Goal: Transaction & Acquisition: Purchase product/service

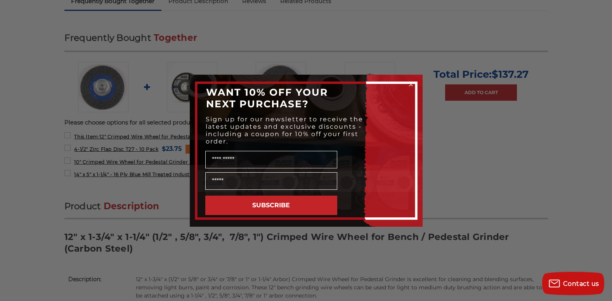
scroll to position [311, 0]
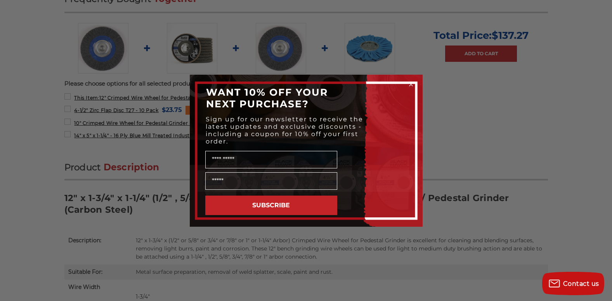
click at [412, 85] on circle "Close dialog" at bounding box center [410, 83] width 7 height 7
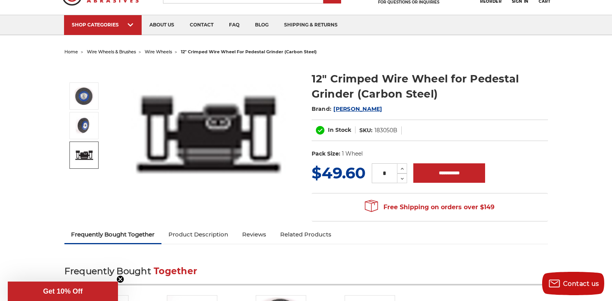
scroll to position [0, 0]
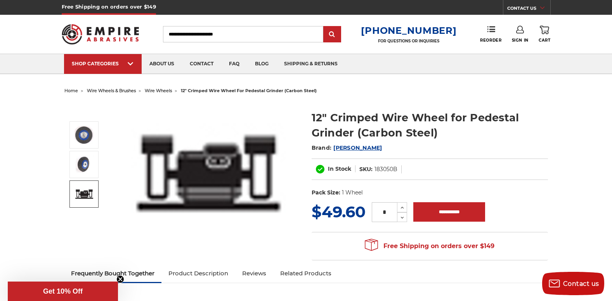
click at [342, 148] on span "[PERSON_NAME]" at bounding box center [358, 147] width 49 height 7
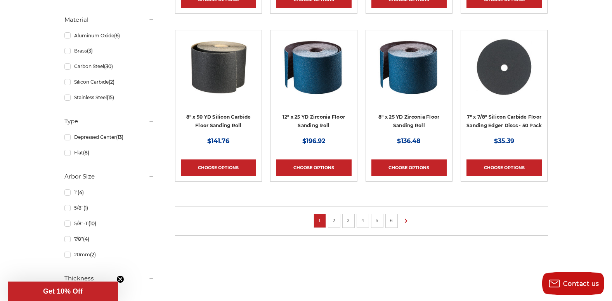
scroll to position [544, 0]
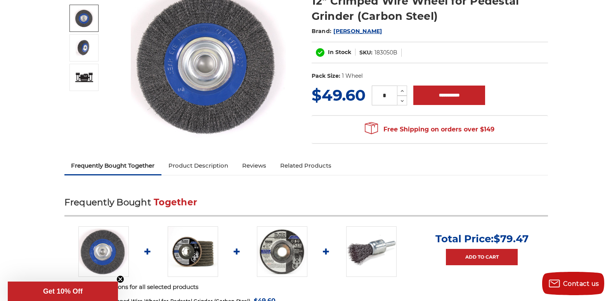
scroll to position [155, 0]
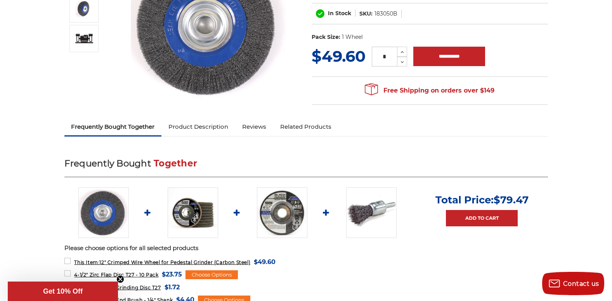
click at [210, 127] on link "Product Description" at bounding box center [199, 126] width 74 height 17
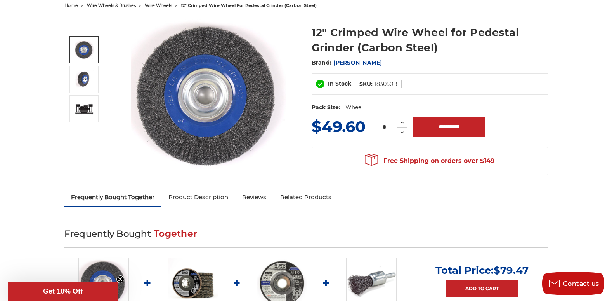
scroll to position [46, 0]
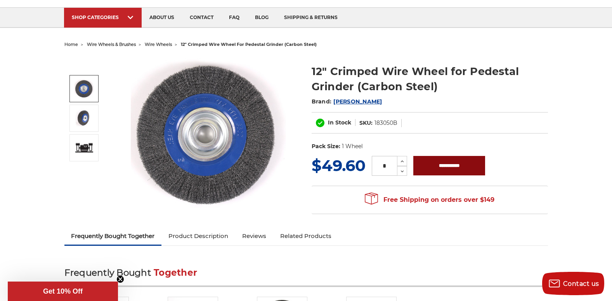
click at [439, 164] on input "**********" at bounding box center [450, 165] width 72 height 19
type input "**********"
click at [256, 170] on img at bounding box center [208, 133] width 155 height 155
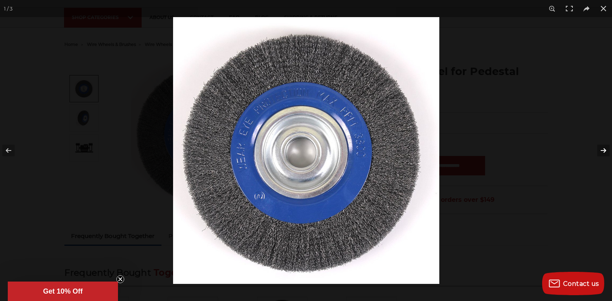
click at [605, 149] on button at bounding box center [598, 150] width 27 height 39
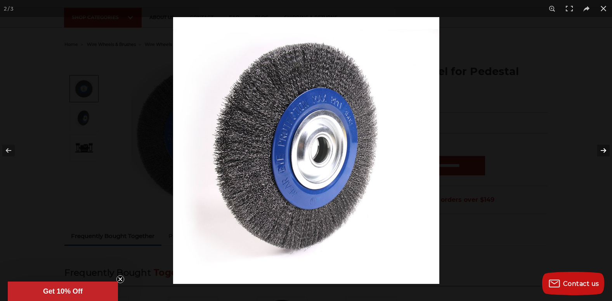
click at [605, 149] on button at bounding box center [598, 150] width 27 height 39
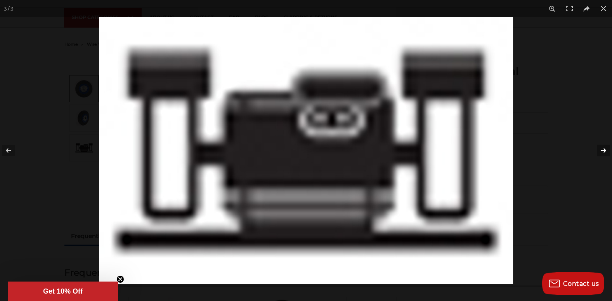
click at [605, 149] on button at bounding box center [598, 150] width 27 height 39
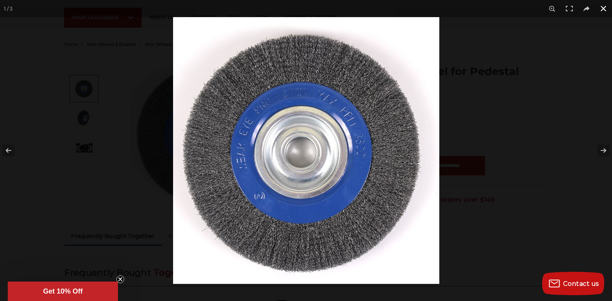
click at [600, 8] on button at bounding box center [603, 8] width 17 height 17
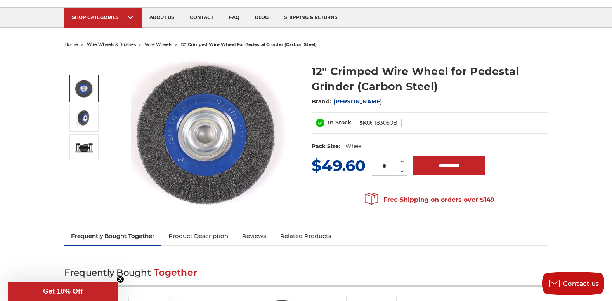
scroll to position [7, 0]
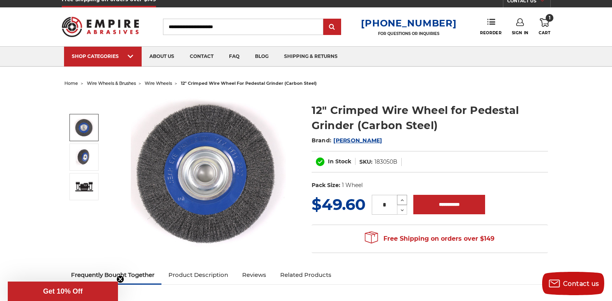
click at [402, 196] on icon at bounding box center [403, 199] width 6 height 7
type input "*"
click at [445, 204] on input "**********" at bounding box center [450, 204] width 72 height 19
type input "**********"
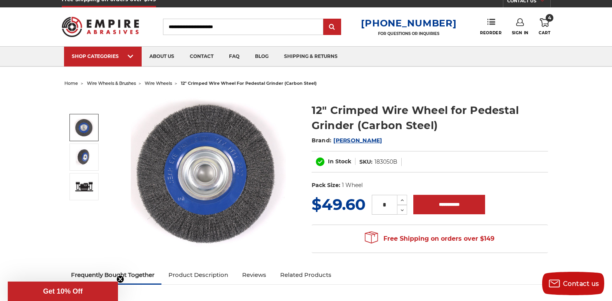
click at [550, 21] on span "4" at bounding box center [550, 18] width 8 height 8
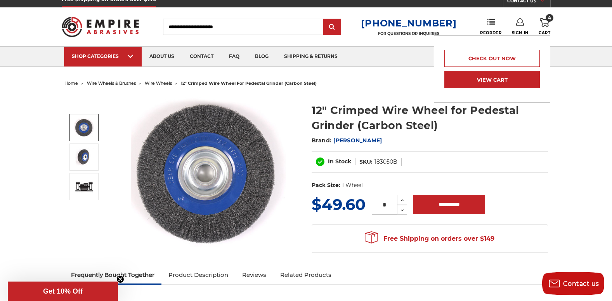
click at [488, 77] on link "View Cart" at bounding box center [493, 79] width 96 height 17
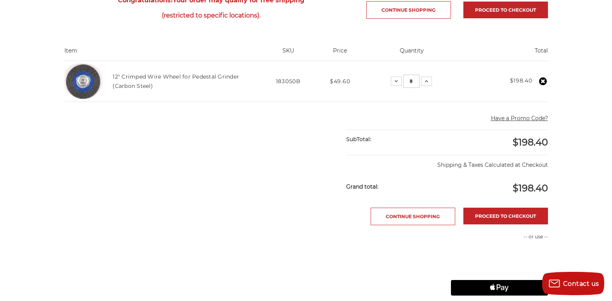
scroll to position [116, 0]
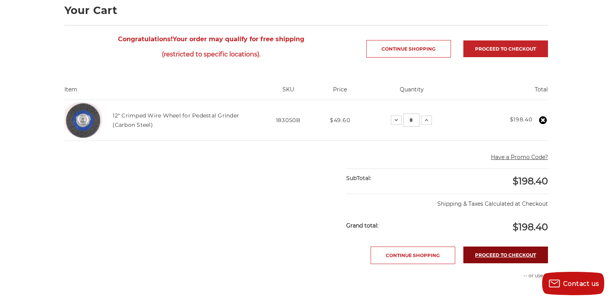
click at [502, 251] on link "Proceed to checkout" at bounding box center [506, 254] width 85 height 17
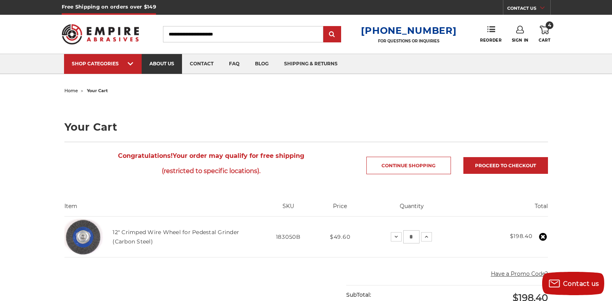
click at [163, 68] on link "about us" at bounding box center [162, 64] width 40 height 20
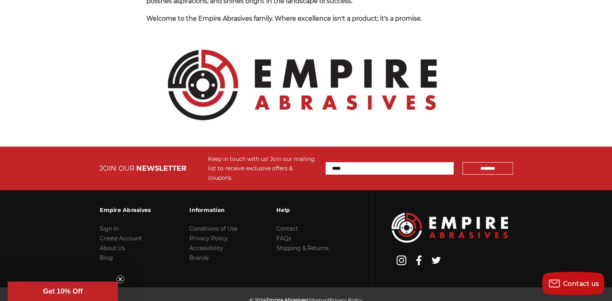
scroll to position [884, 0]
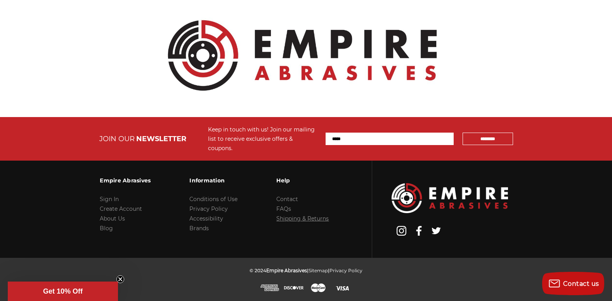
click at [291, 218] on link "Shipping & Returns" at bounding box center [302, 218] width 52 height 7
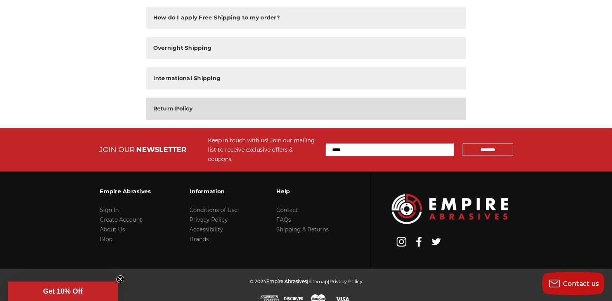
scroll to position [205, 0]
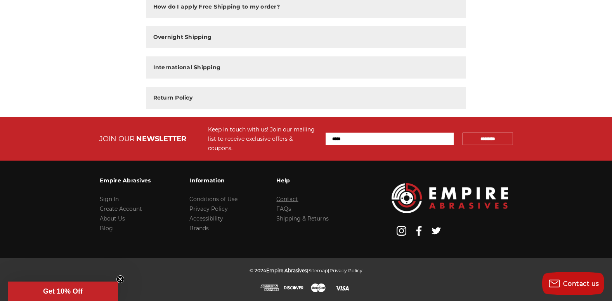
click at [280, 199] on link "Contact" at bounding box center [287, 198] width 22 height 7
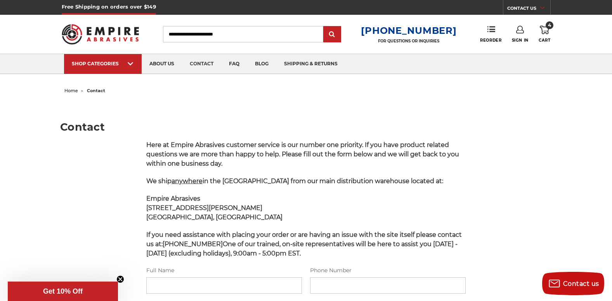
click at [542, 30] on icon at bounding box center [544, 30] width 9 height 9
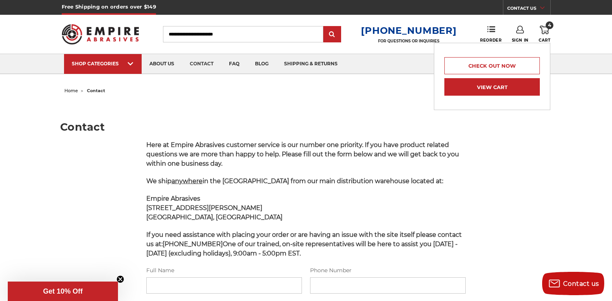
click at [485, 87] on link "View Cart" at bounding box center [493, 86] width 96 height 17
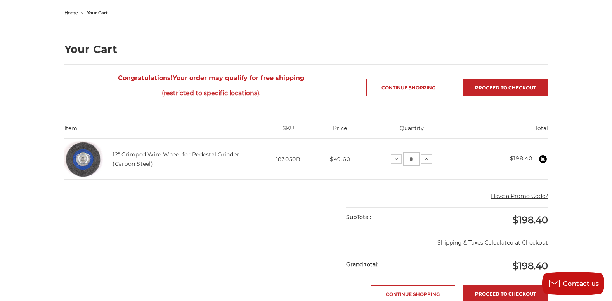
scroll to position [116, 0]
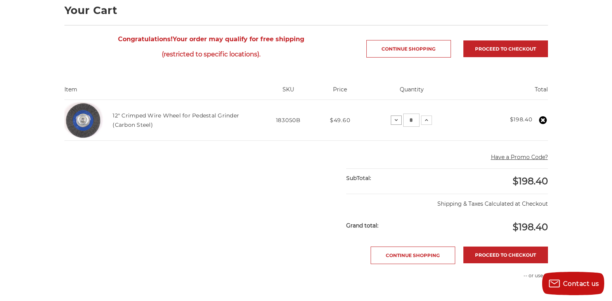
click at [398, 120] on icon at bounding box center [396, 120] width 6 height 6
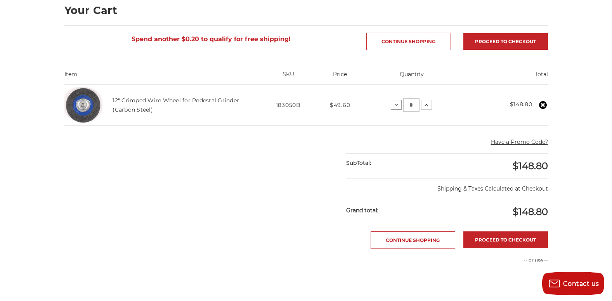
click at [395, 105] on icon at bounding box center [396, 105] width 6 height 6
click at [395, 105] on button "Decrease Quantity:" at bounding box center [399, 104] width 11 height 9
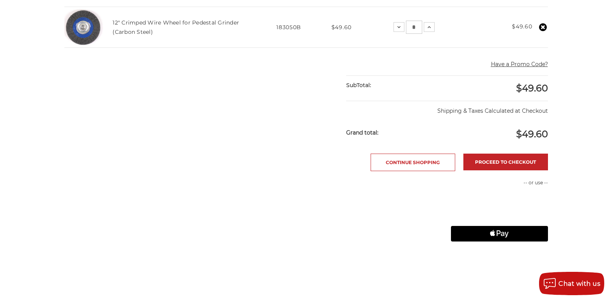
scroll to position [78, 0]
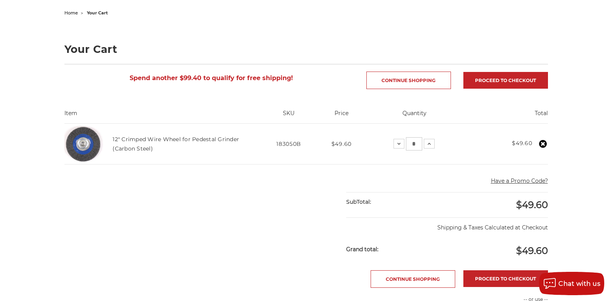
click at [94, 144] on img at bounding box center [83, 143] width 39 height 39
click at [129, 139] on link "12" Crimped Wire Wheel for Pedestal Grinder (Carbon Steel)" at bounding box center [176, 144] width 127 height 16
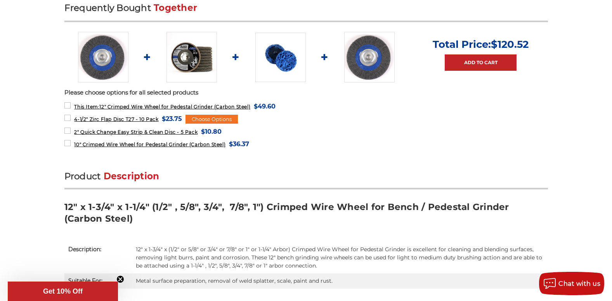
scroll to position [349, 0]
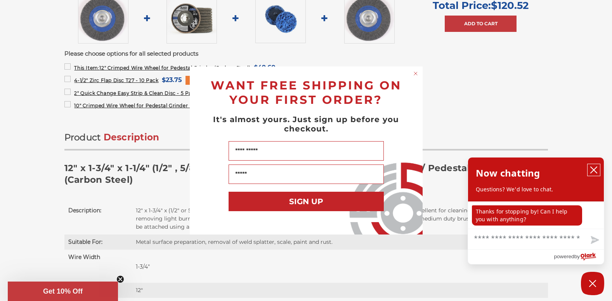
click at [594, 170] on icon "close chatbox" at bounding box center [594, 170] width 6 height 6
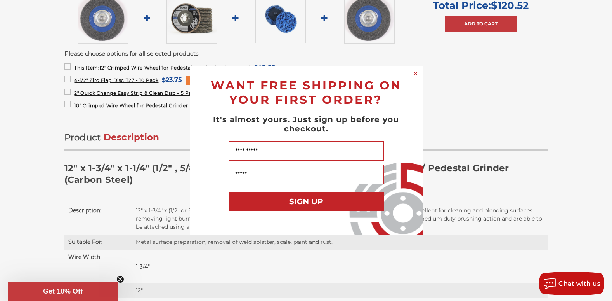
click at [415, 73] on icon "Close dialog" at bounding box center [415, 73] width 3 height 3
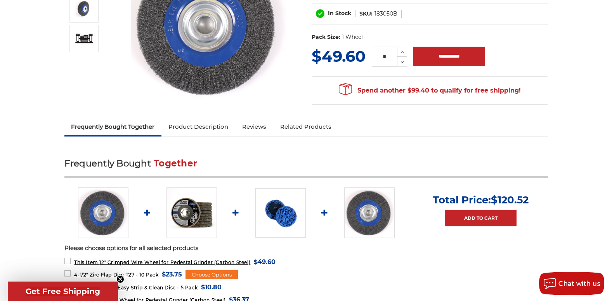
scroll to position [0, 0]
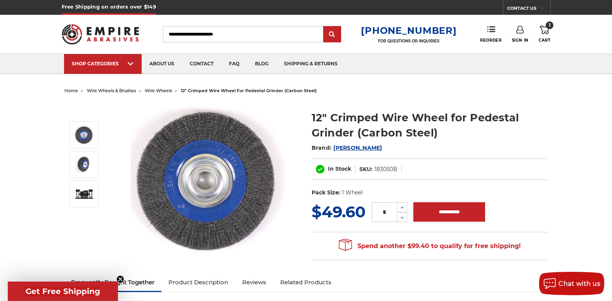
click at [342, 149] on span "[PERSON_NAME]" at bounding box center [358, 147] width 49 height 7
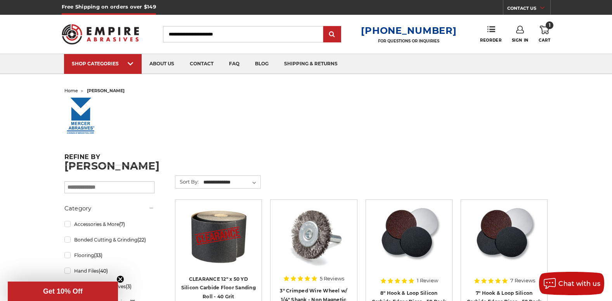
click at [82, 123] on img at bounding box center [80, 115] width 33 height 39
